Goal: Obtain resource: Obtain resource

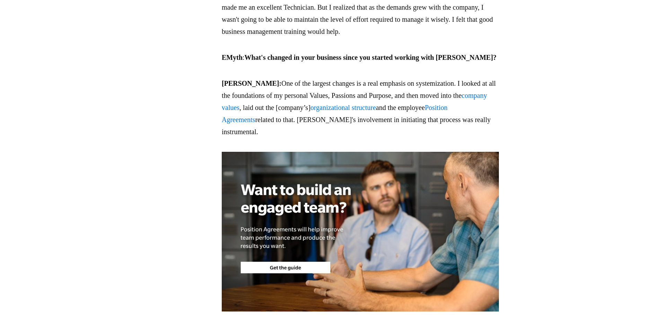
scroll to position [1177, 0]
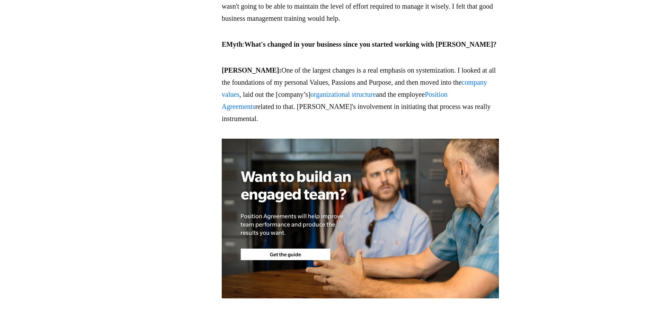
click at [309, 218] on img at bounding box center [360, 219] width 277 height 160
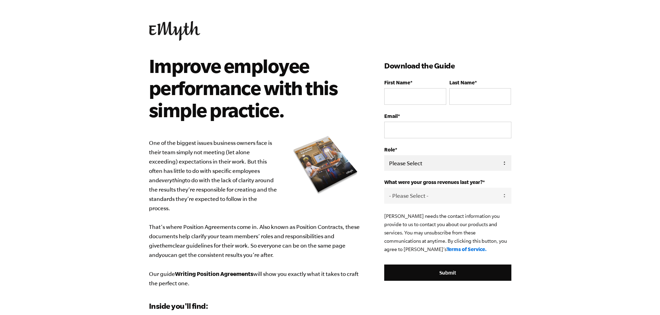
click at [462, 161] on select "Please Select Owner Partner / Co-Owner Executive Employee / Other" at bounding box center [447, 163] width 127 height 16
click at [430, 191] on div "What were your gross revenues last year? * - Please Select - 0-75K 76-150K 151-…" at bounding box center [447, 191] width 127 height 24
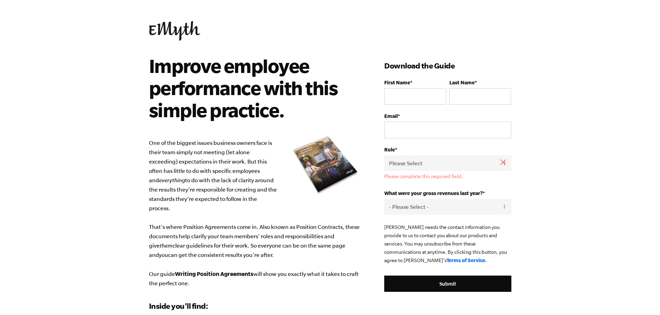
click at [430, 191] on span "What were your gross revenues last year?" at bounding box center [433, 193] width 98 height 6
click at [430, 199] on select "- Please Select - 0-75K 76-150K 151-275K 276-500K 501-750K 751-1M 1-2.5M 2.5-5M…" at bounding box center [447, 207] width 127 height 16
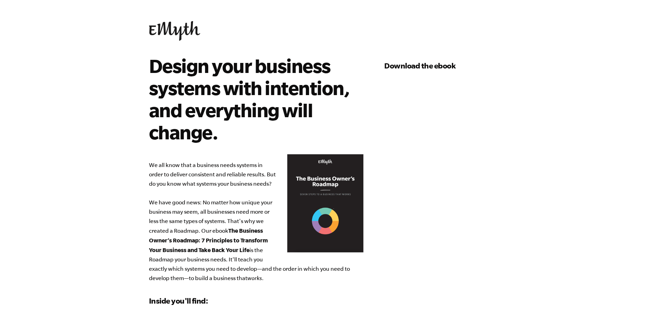
scroll to position [248, 0]
